Goal: Information Seeking & Learning: Stay updated

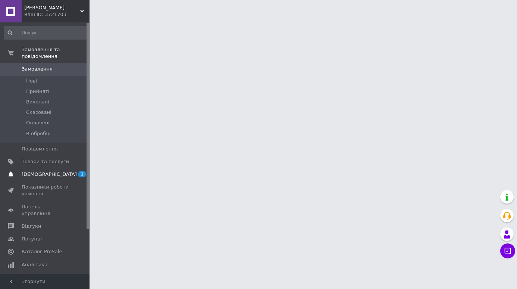
click at [36, 171] on span "[DEMOGRAPHIC_DATA]" at bounding box center [49, 174] width 55 height 7
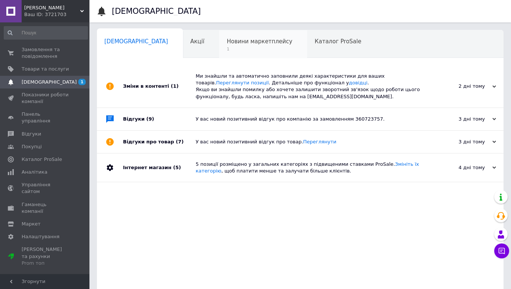
click at [219, 46] on div "Новини маркетплейсу 1" at bounding box center [263, 44] width 88 height 28
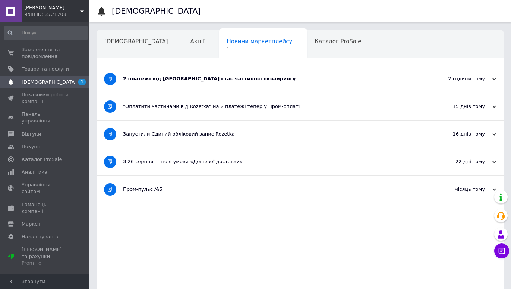
click at [223, 84] on div "2 платежі від [GEOGRAPHIC_DATA] стає частиною еквайрингу" at bounding box center [272, 78] width 299 height 27
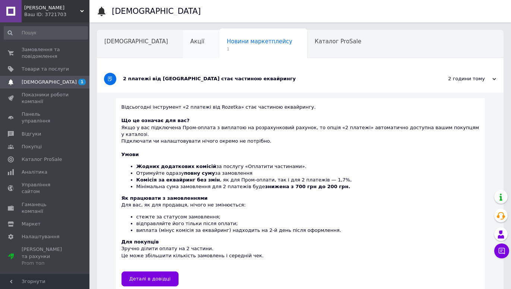
click at [191, 43] on span "Акції" at bounding box center [198, 41] width 14 height 7
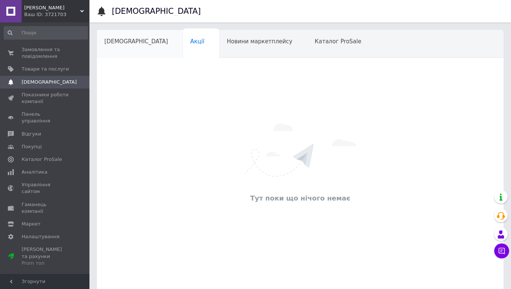
click at [120, 45] on span "[DEMOGRAPHIC_DATA]" at bounding box center [136, 41] width 64 height 7
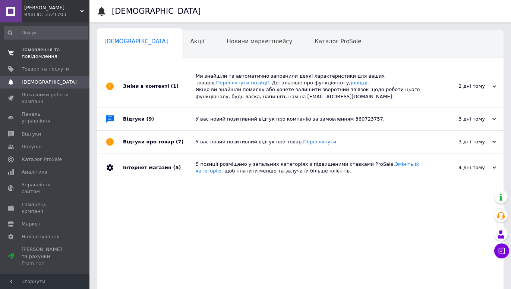
click at [42, 50] on span "Замовлення та повідомлення" at bounding box center [45, 52] width 47 height 13
